Goal: Register for event/course

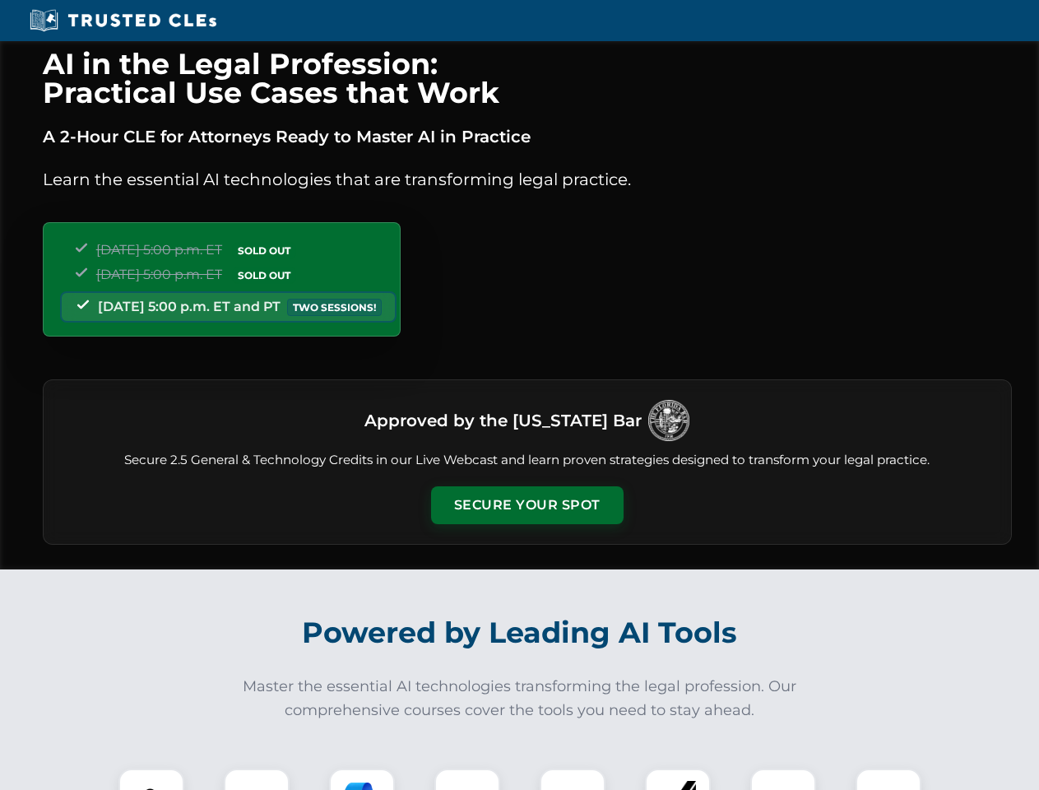
click at [526, 505] on button "Secure Your Spot" at bounding box center [527, 505] width 192 height 38
click at [151, 779] on img at bounding box center [152, 801] width 48 height 48
click at [257, 779] on div at bounding box center [257, 801] width 66 height 66
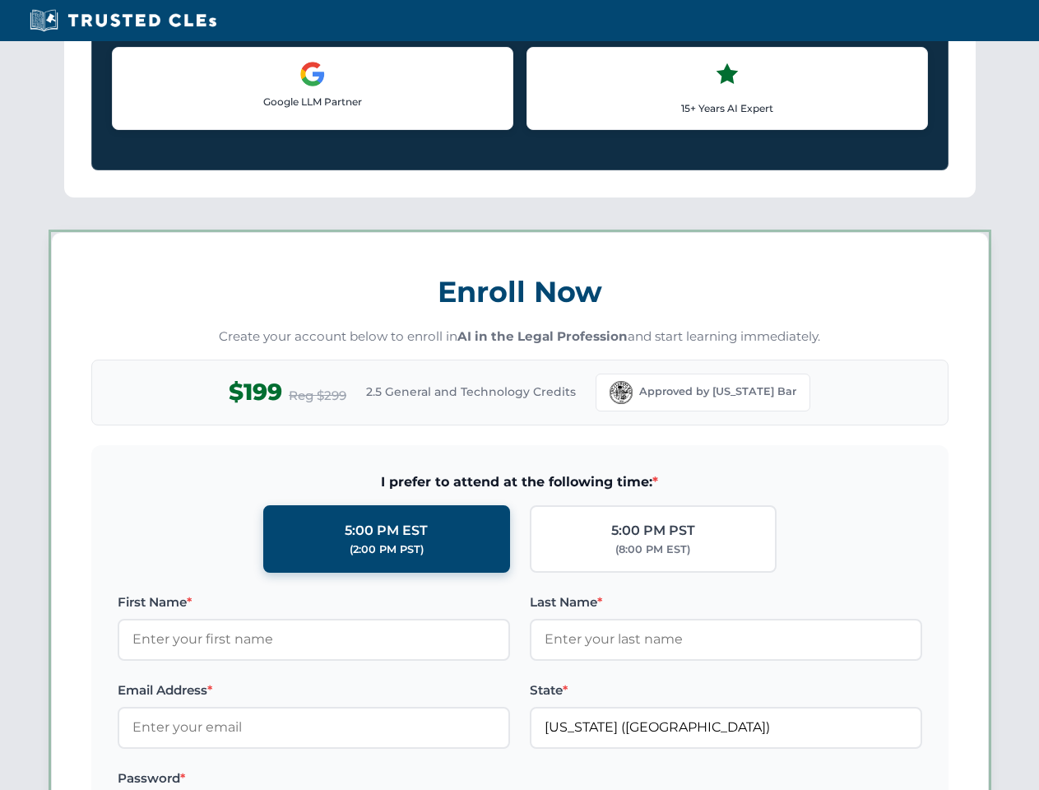
click at [467, 779] on label "Password *" at bounding box center [314, 778] width 392 height 20
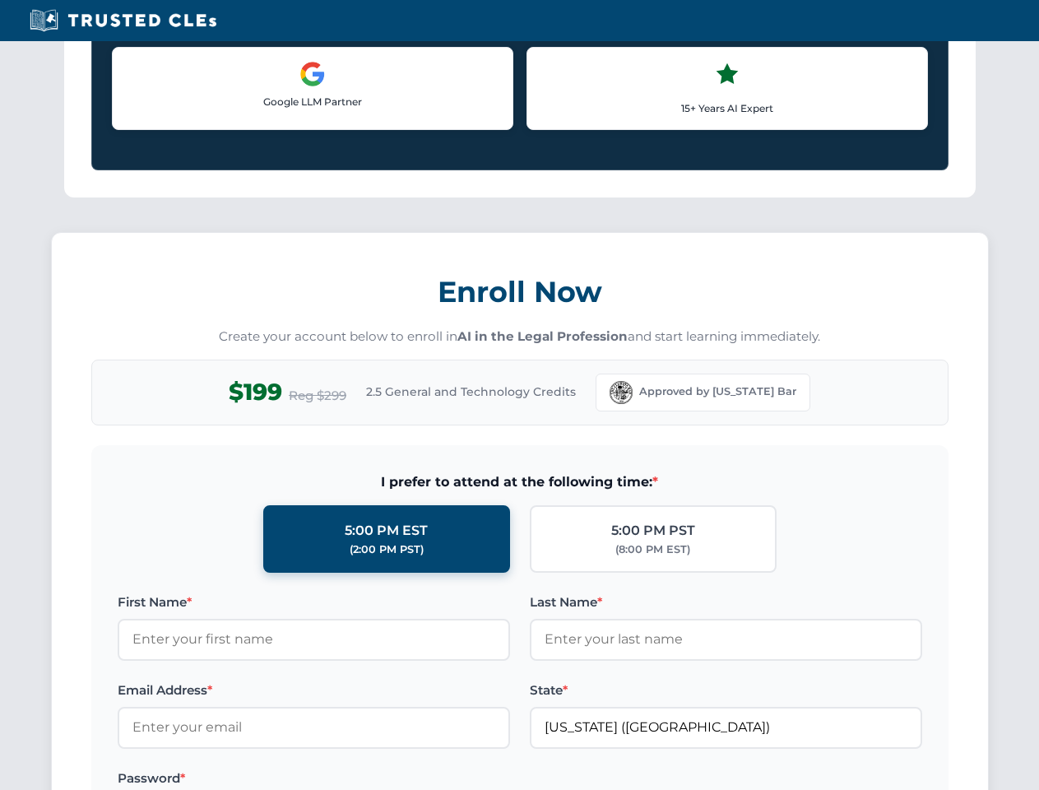
scroll to position [1615, 0]
